Goal: Navigation & Orientation: Locate item on page

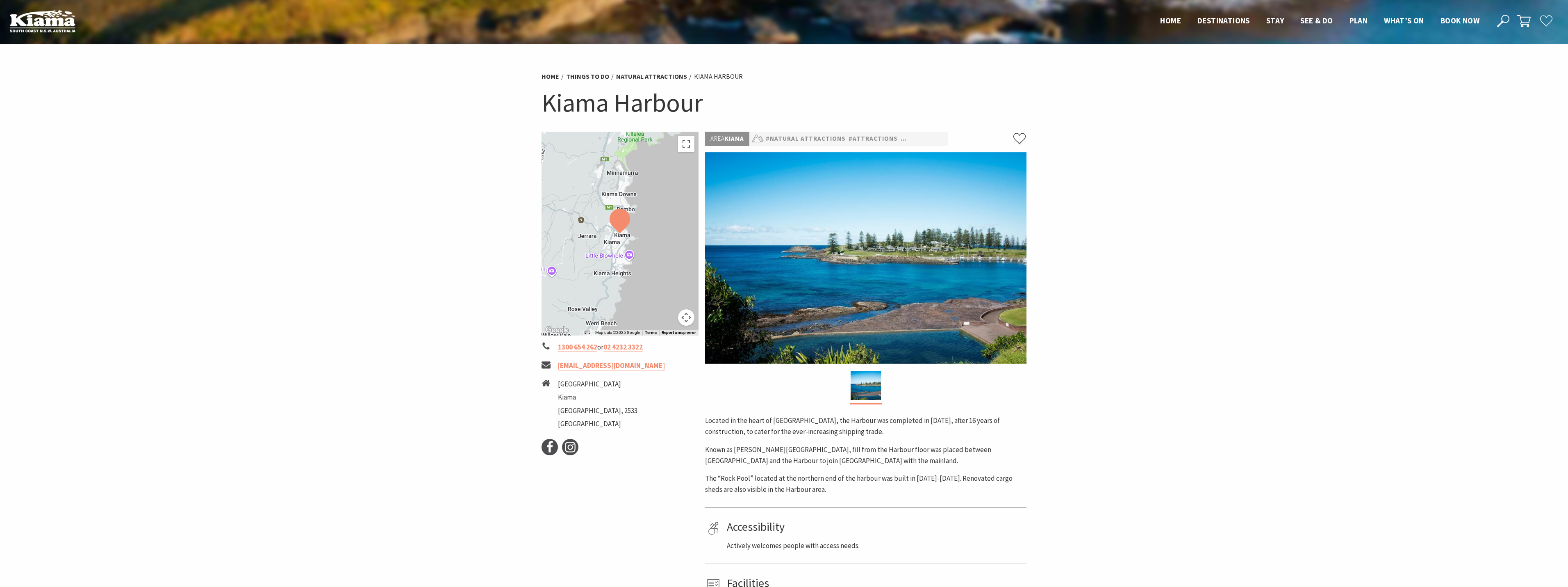
click at [686, 321] on button "Map camera controls" at bounding box center [686, 317] width 16 height 16
click at [695, 144] on button "Toggle fullscreen view" at bounding box center [686, 144] width 16 height 16
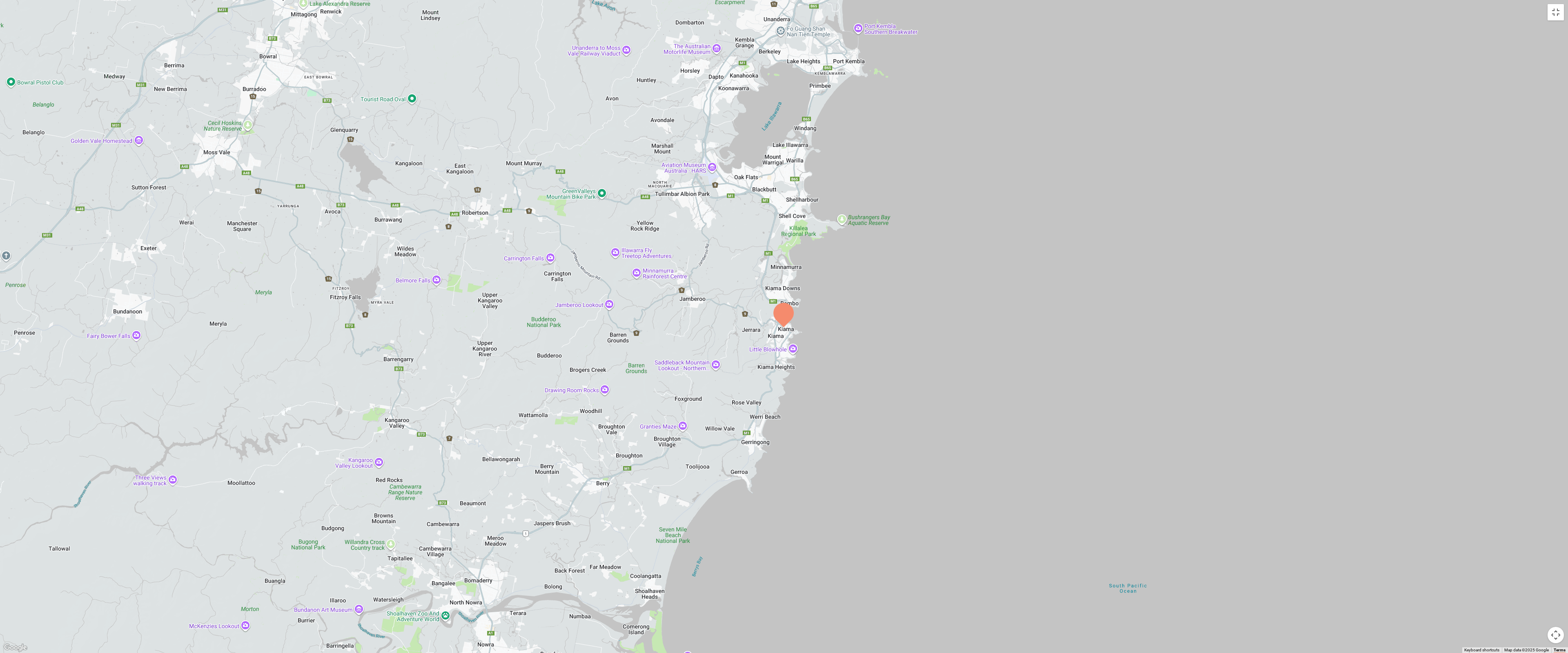
drag, startPoint x: 895, startPoint y: 336, endPoint x: 892, endPoint y: 341, distance: 5.8
click at [894, 339] on div at bounding box center [784, 326] width 1568 height 653
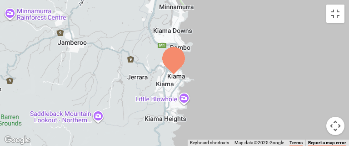
click at [189, 68] on div at bounding box center [174, 73] width 349 height 146
click at [179, 62] on img at bounding box center [173, 60] width 23 height 27
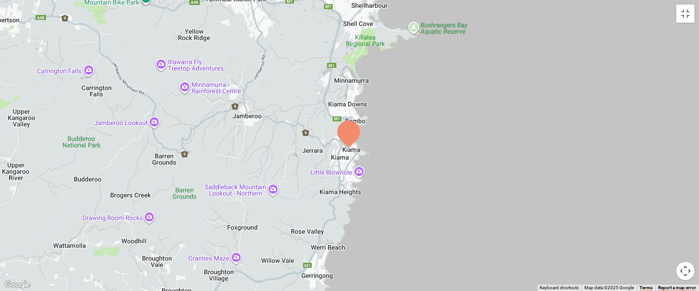
click at [350, 134] on img at bounding box center [348, 134] width 23 height 27
click at [350, 150] on div at bounding box center [349, 145] width 699 height 291
click at [343, 164] on div at bounding box center [349, 145] width 699 height 291
click at [684, 14] on button "Toggle fullscreen view" at bounding box center [685, 14] width 18 height 18
